Goal: Information Seeking & Learning: Learn about a topic

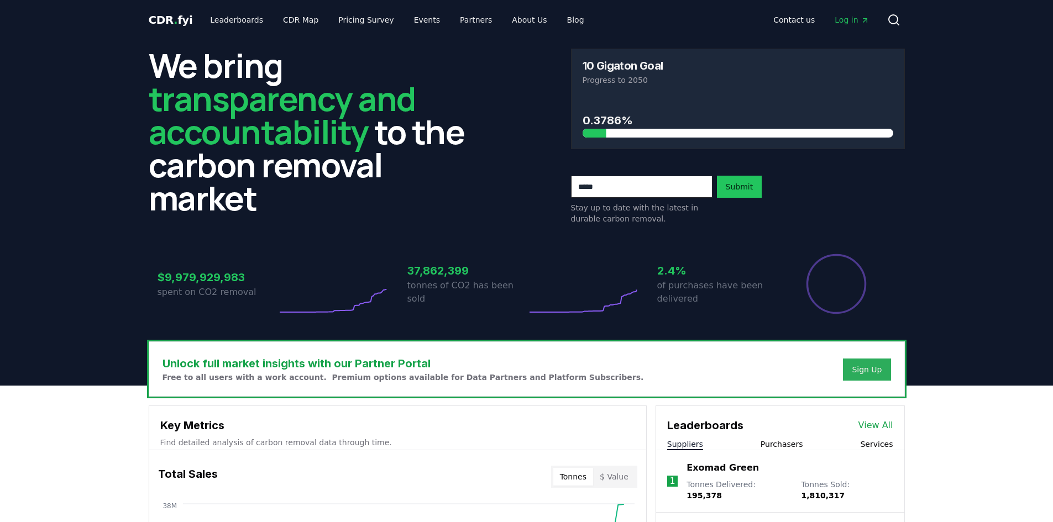
click at [870, 364] on div "Sign Up" at bounding box center [867, 369] width 30 height 11
click at [860, 26] on link "Log in" at bounding box center [852, 20] width 52 height 20
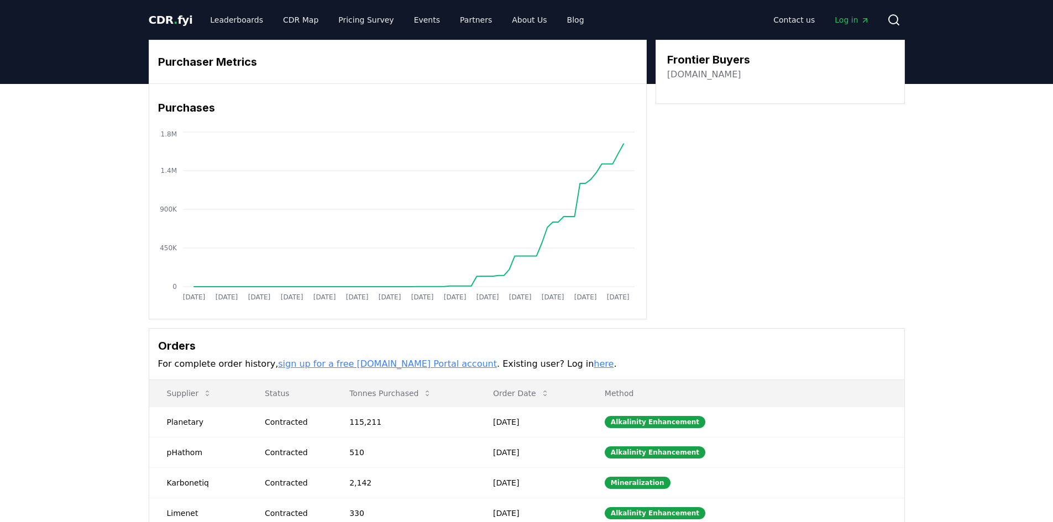
click at [873, 332] on div "Orders For complete order history, sign up for a free CDR.fyi Portal account . …" at bounding box center [526, 354] width 755 height 51
click at [98, 271] on div "Purchaser Metrics Purchases Jan 2019 Jul 2019 Jan 2020 Jul 2020 Jan 2021 Jul 20…" at bounding box center [526, 344] width 1053 height 520
click at [913, 355] on div "Purchaser Metrics Purchases Jan 2019 Jul 2019 Jan 2020 Jul 2020 Jan 2021 Jul 20…" at bounding box center [527, 300] width 774 height 520
